Goal: Task Accomplishment & Management: Use online tool/utility

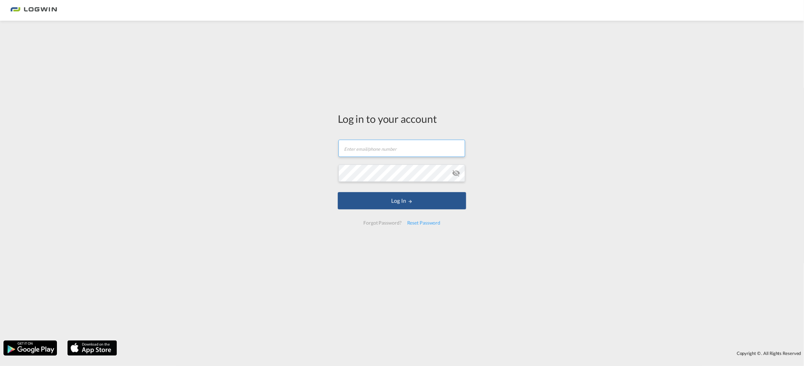
click at [399, 155] on input "text" at bounding box center [402, 148] width 127 height 17
type input "[EMAIL_ADDRESS][PERSON_NAME][DOMAIN_NAME]"
click at [338, 192] on button "Log In" at bounding box center [402, 200] width 128 height 17
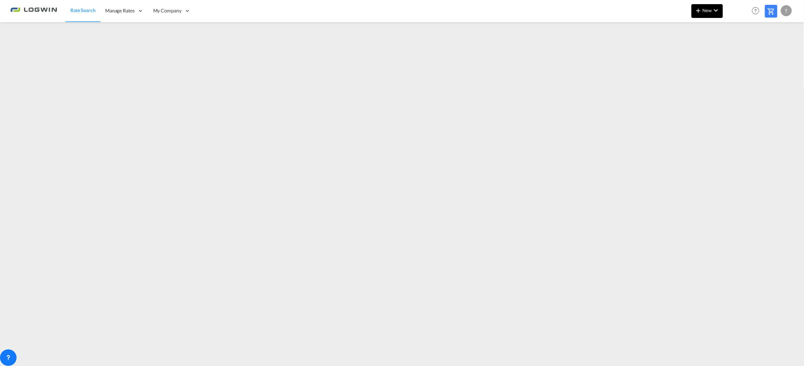
click at [708, 16] on button "New" at bounding box center [707, 11] width 31 height 14
click at [740, 51] on span "Ratesheet" at bounding box center [737, 52] width 8 height 14
click at [710, 17] on button "New" at bounding box center [707, 11] width 31 height 14
click at [735, 51] on span "Ratesheet" at bounding box center [737, 52] width 8 height 14
click at [701, 9] on md-icon "icon-plus 400-fg" at bounding box center [699, 10] width 8 height 8
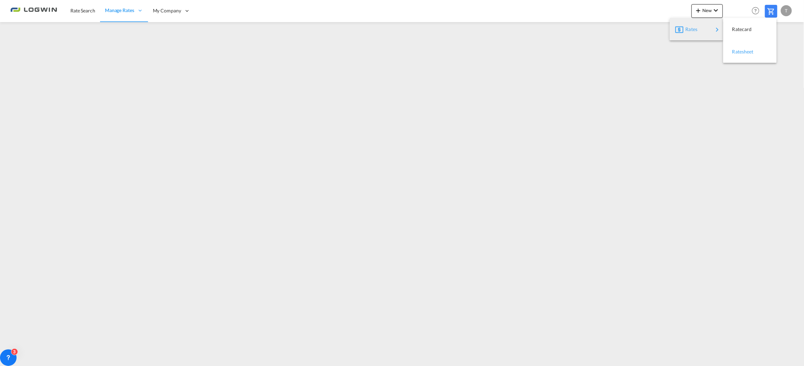
click at [739, 57] on span "Ratesheet" at bounding box center [737, 52] width 8 height 14
click at [708, 12] on span "New" at bounding box center [708, 11] width 26 height 6
click at [737, 49] on span "Ratesheet" at bounding box center [737, 52] width 8 height 14
click at [704, 10] on span "New" at bounding box center [708, 11] width 26 height 6
click at [738, 47] on span "Ratesheet" at bounding box center [737, 52] width 8 height 14
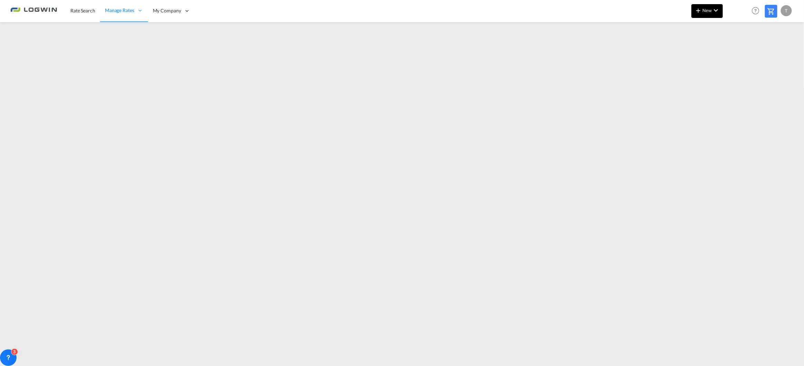
click at [712, 9] on md-icon "icon-chevron-down" at bounding box center [716, 10] width 8 height 8
click at [732, 48] on div "Ratesheet" at bounding box center [750, 51] width 42 height 17
click at [709, 11] on span "New" at bounding box center [708, 11] width 26 height 6
click at [739, 50] on span "Ratesheet" at bounding box center [737, 52] width 8 height 14
click at [710, 10] on span "New" at bounding box center [708, 11] width 26 height 6
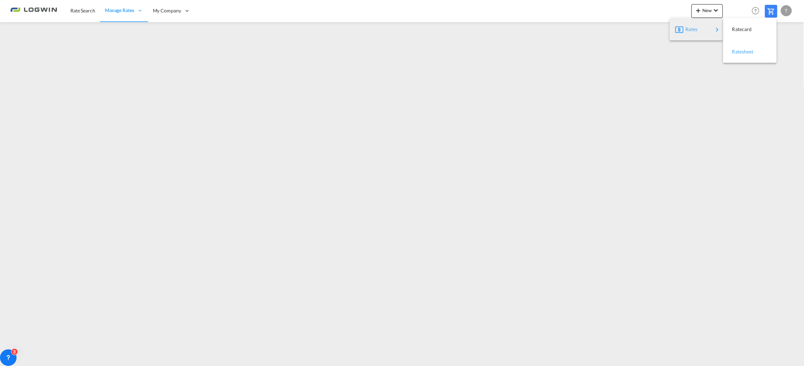
click at [738, 52] on span "Ratesheet" at bounding box center [737, 52] width 8 height 14
click at [714, 7] on md-icon "icon-chevron-down" at bounding box center [716, 10] width 8 height 8
click at [740, 50] on span "Ratesheet" at bounding box center [737, 52] width 8 height 14
